Goal: Find specific page/section: Find specific page/section

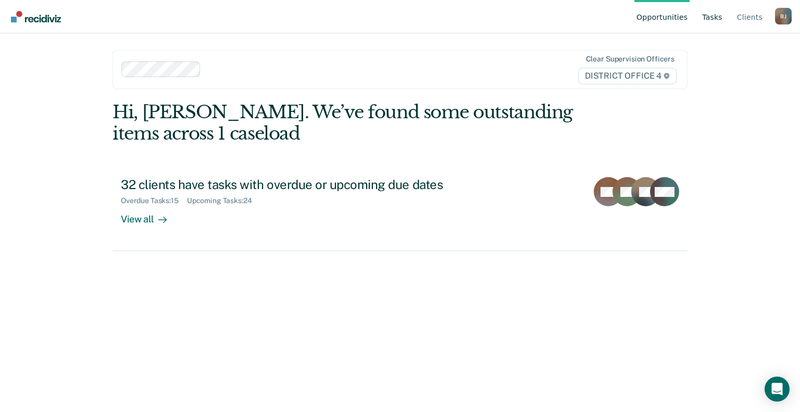
click at [712, 16] on link "Tasks" at bounding box center [712, 16] width 24 height 33
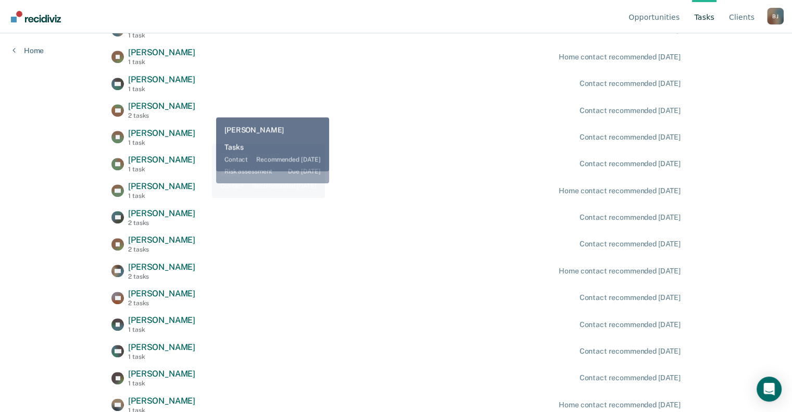
scroll to position [166, 0]
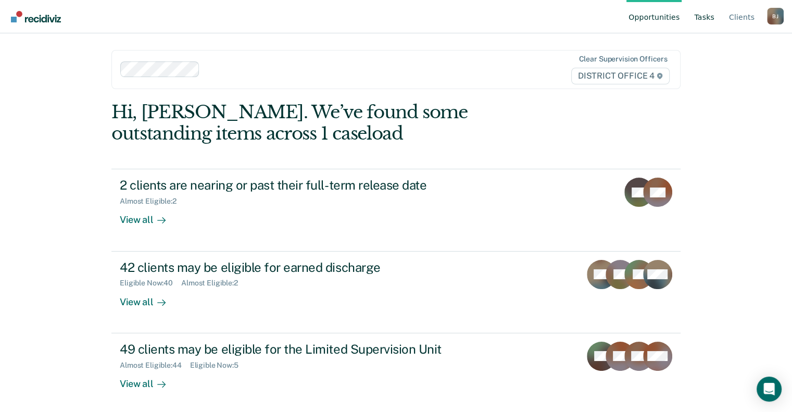
click at [698, 20] on link "Tasks" at bounding box center [704, 16] width 24 height 33
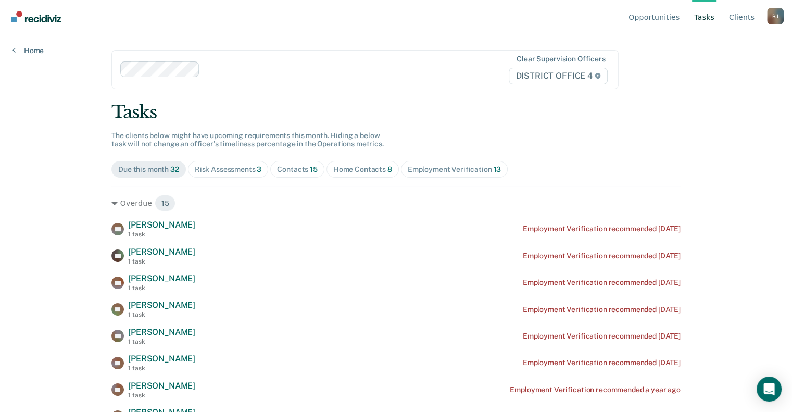
click at [294, 170] on div "Contacts 15" at bounding box center [297, 169] width 41 height 9
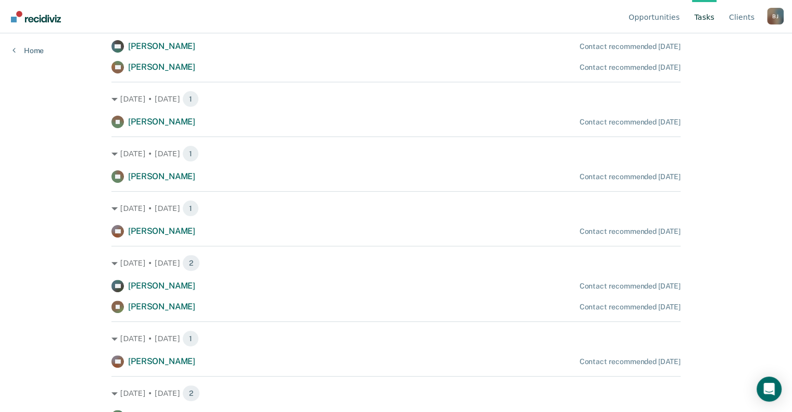
scroll to position [68, 0]
